Goal: Task Accomplishment & Management: Manage account settings

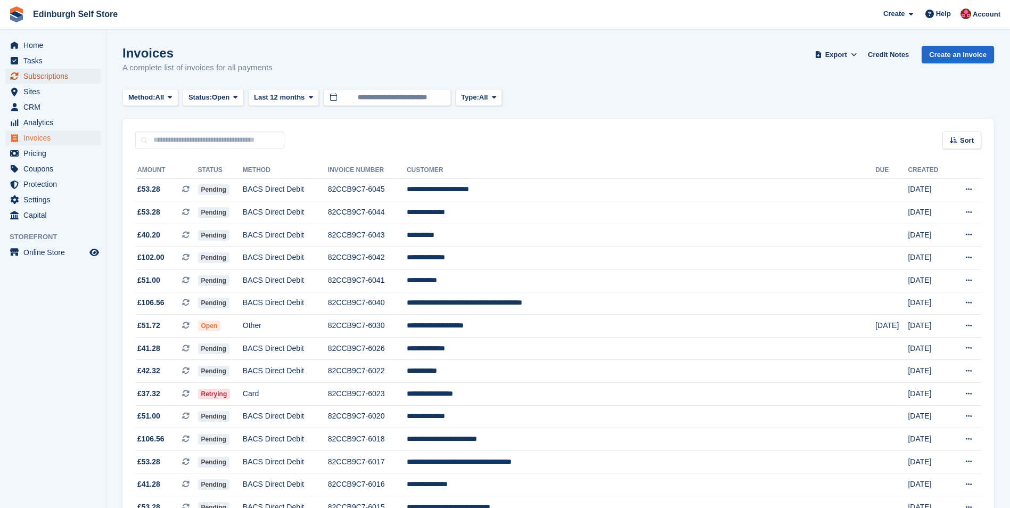
drag, startPoint x: 64, startPoint y: 76, endPoint x: 68, endPoint y: 82, distance: 6.7
click at [64, 76] on span "Subscriptions" at bounding box center [55, 76] width 64 height 15
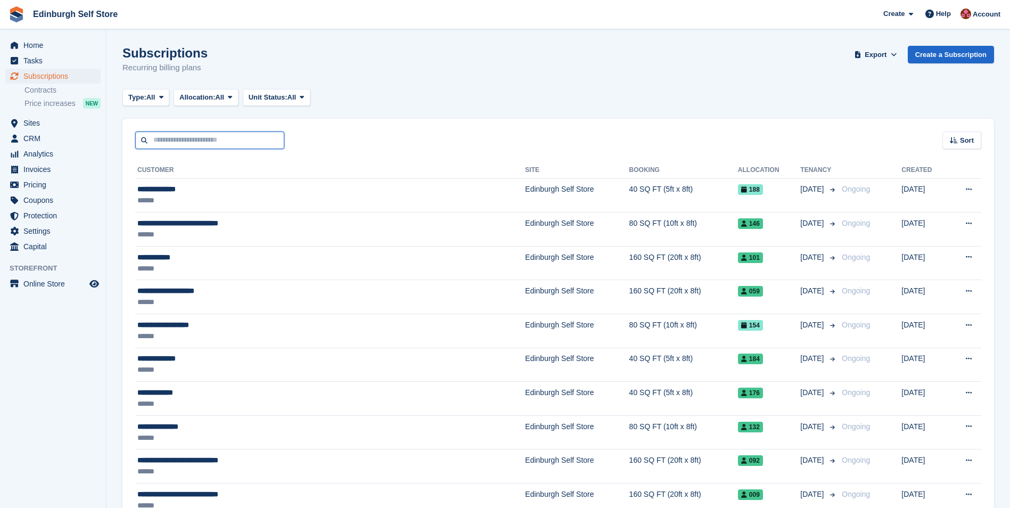
click at [169, 140] on input "text" at bounding box center [209, 140] width 149 height 18
type input "****"
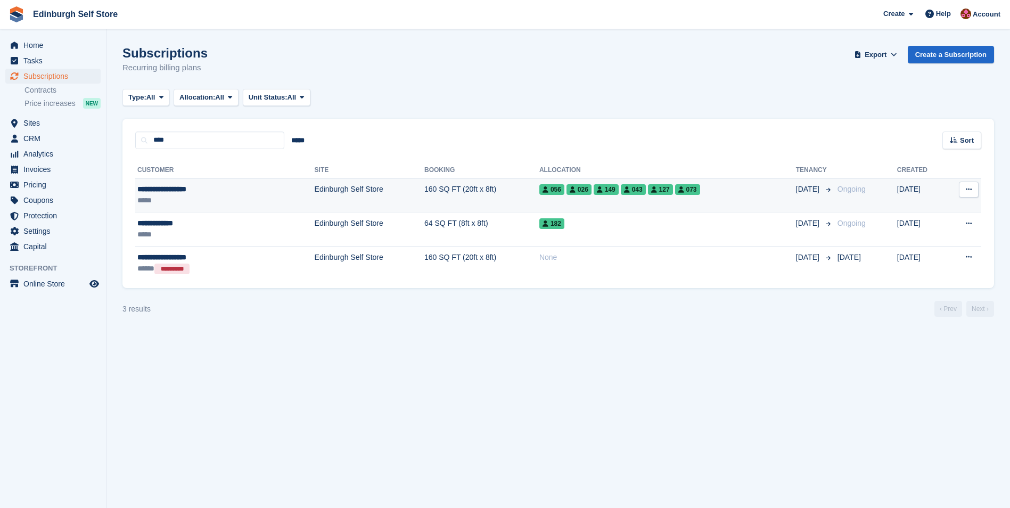
click at [315, 186] on td "Edinburgh Self Store" at bounding box center [370, 195] width 110 height 34
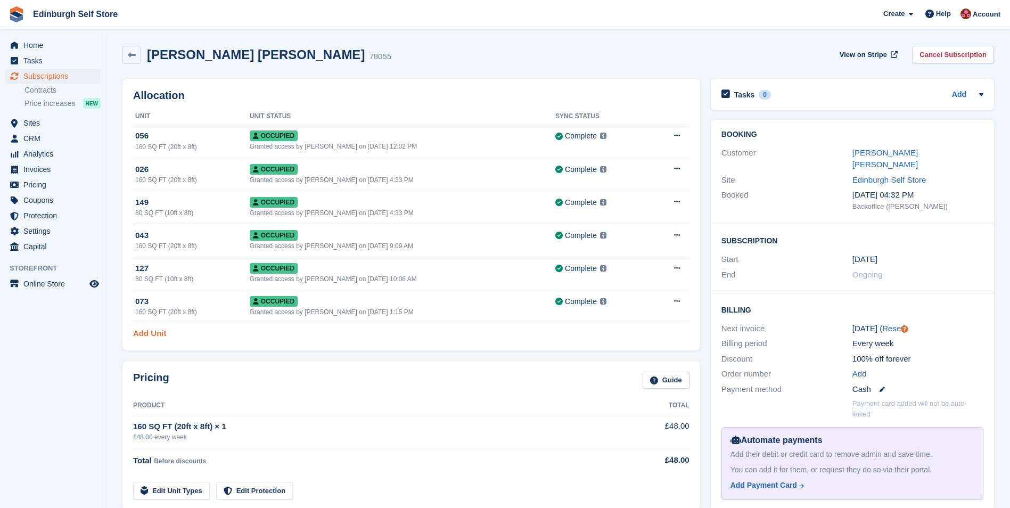
click at [151, 330] on link "Add Unit" at bounding box center [149, 333] width 33 height 12
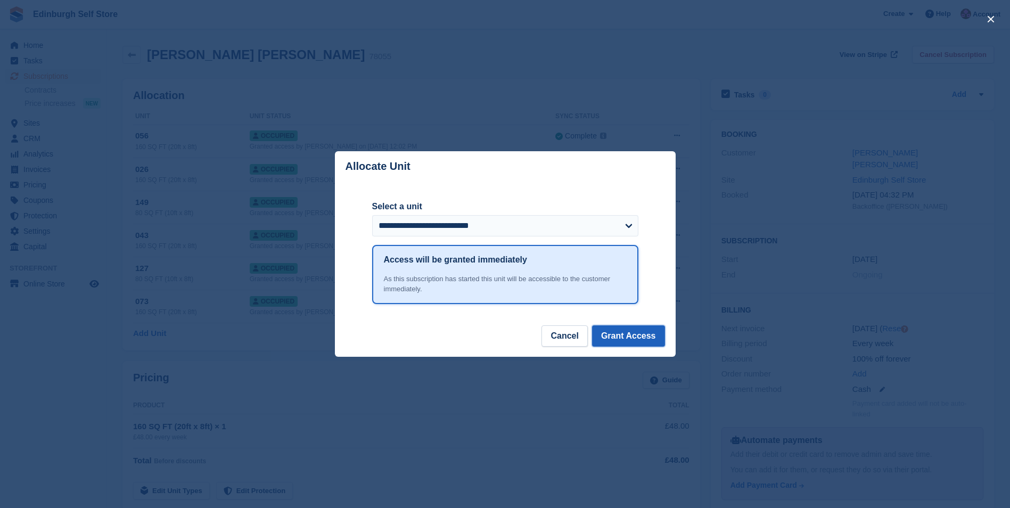
click at [625, 335] on button "Grant Access" at bounding box center [628, 335] width 73 height 21
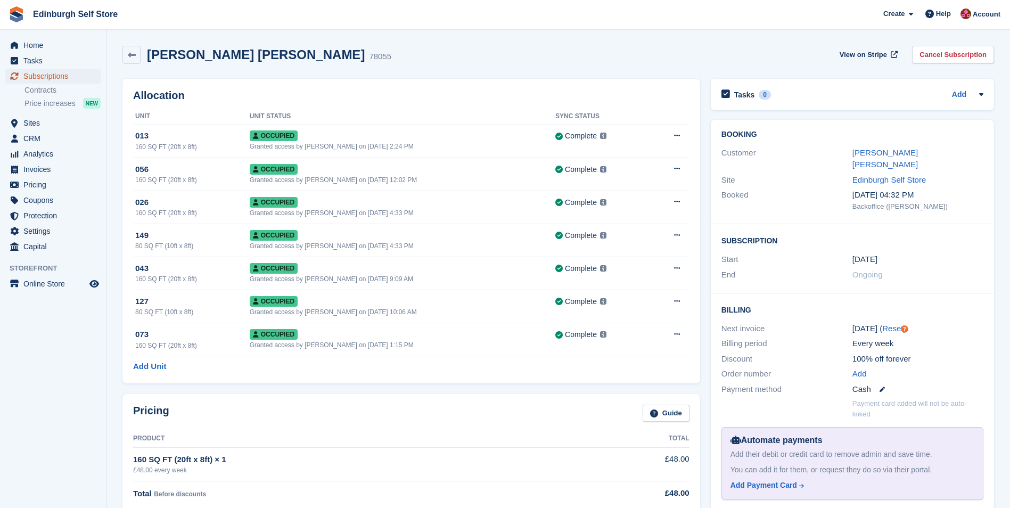
click at [61, 77] on span "Subscriptions" at bounding box center [55, 76] width 64 height 15
